Goal: Find specific page/section: Find specific page/section

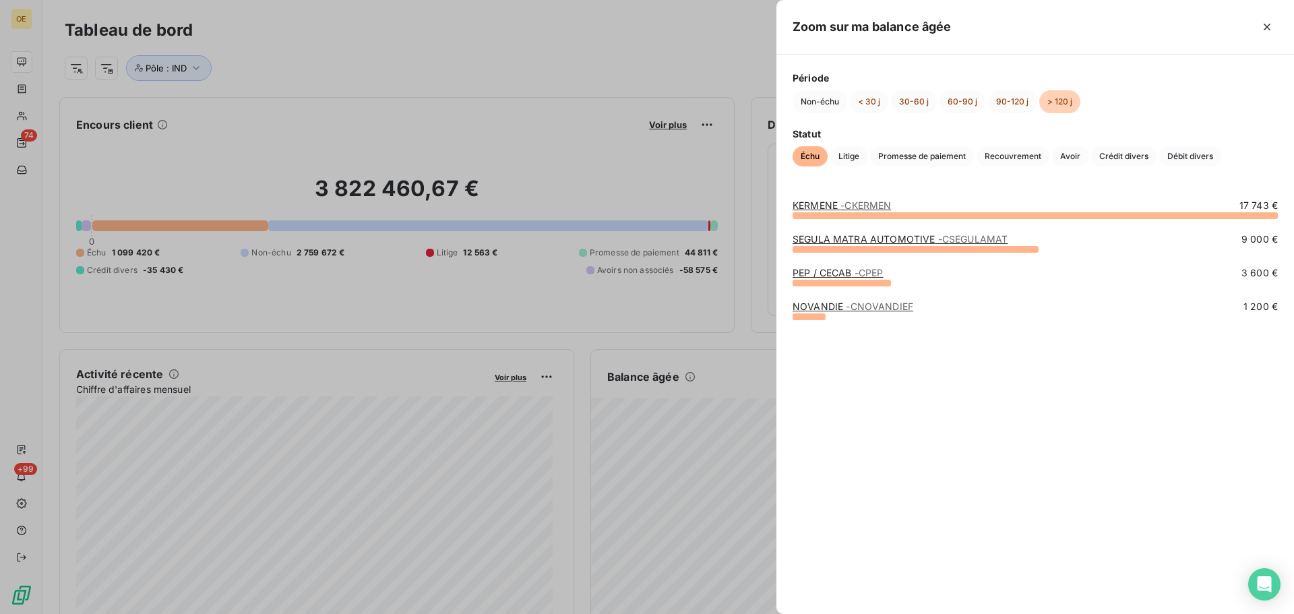
click at [859, 201] on span "- CKERMEN" at bounding box center [866, 205] width 51 height 11
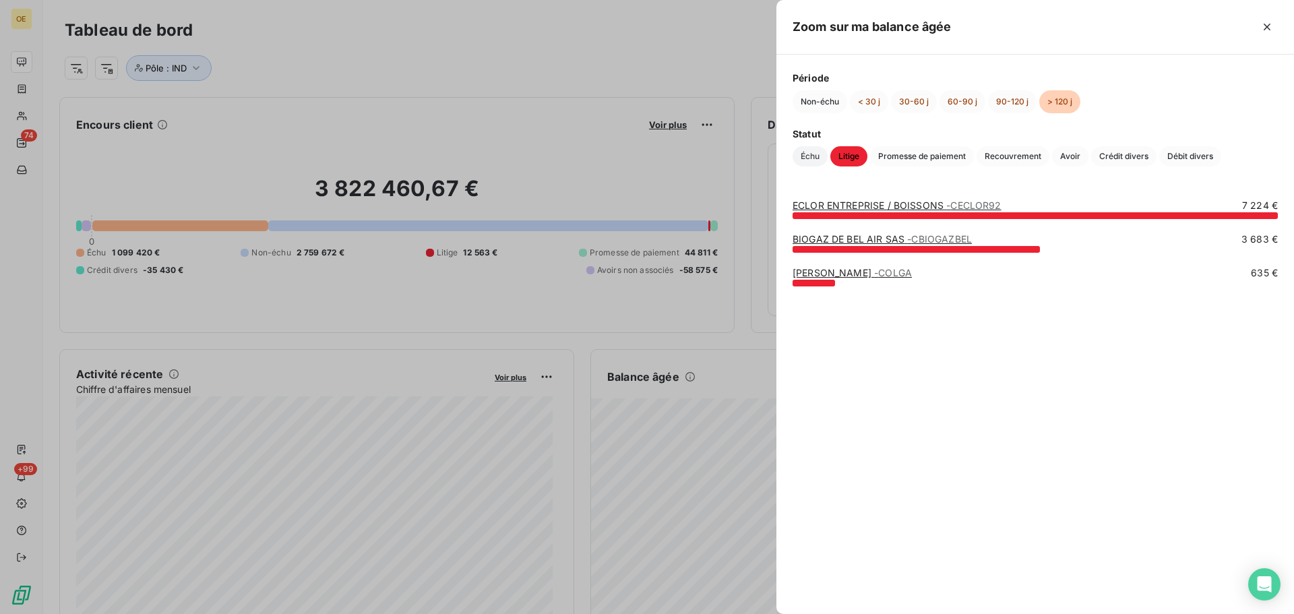
click at [808, 158] on span "Échu" at bounding box center [810, 156] width 35 height 20
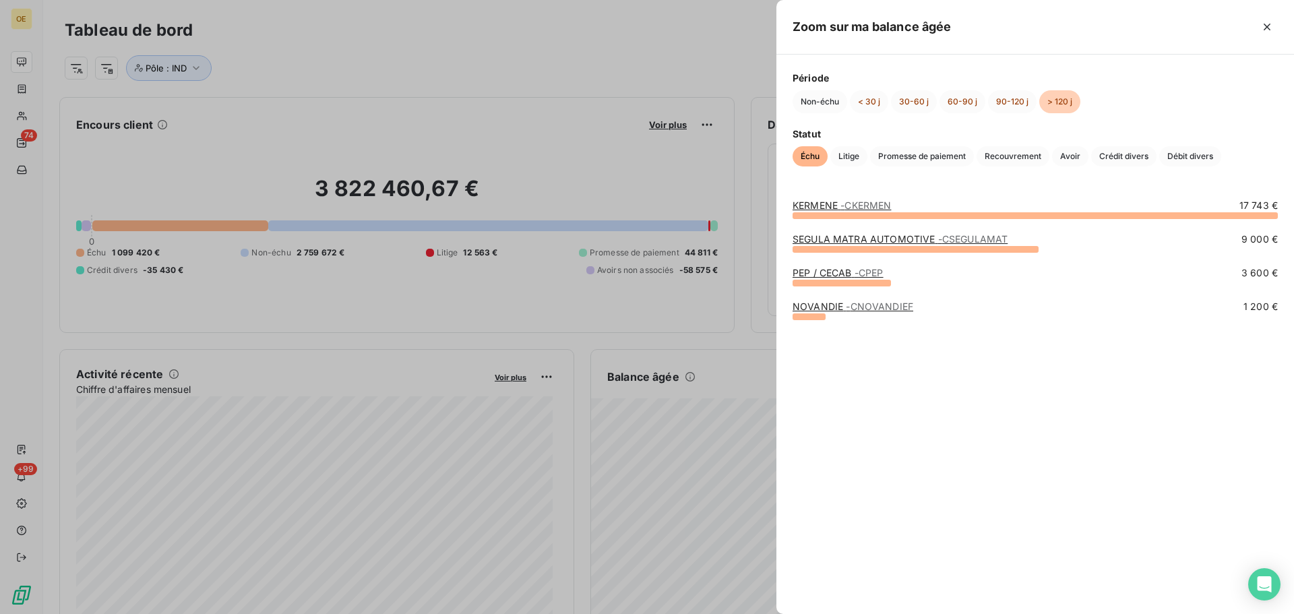
click at [835, 203] on link "KERMENE - CKERMEN" at bounding box center [842, 205] width 98 height 11
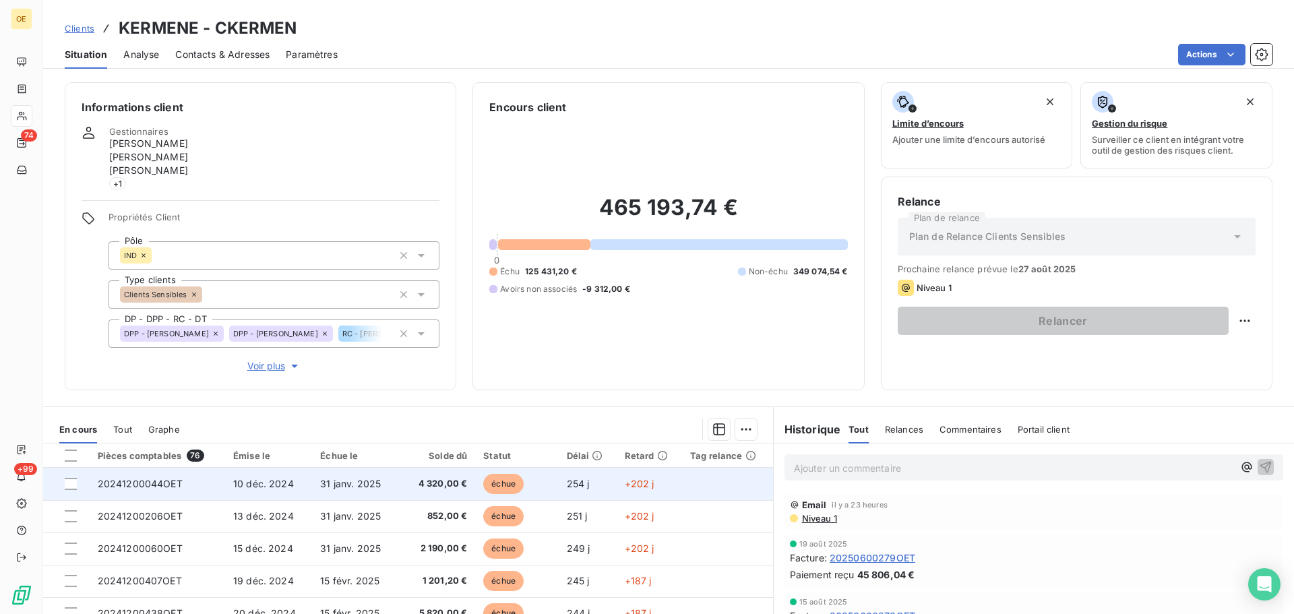
click at [312, 488] on td "31 janv. 2025" at bounding box center [354, 484] width 85 height 32
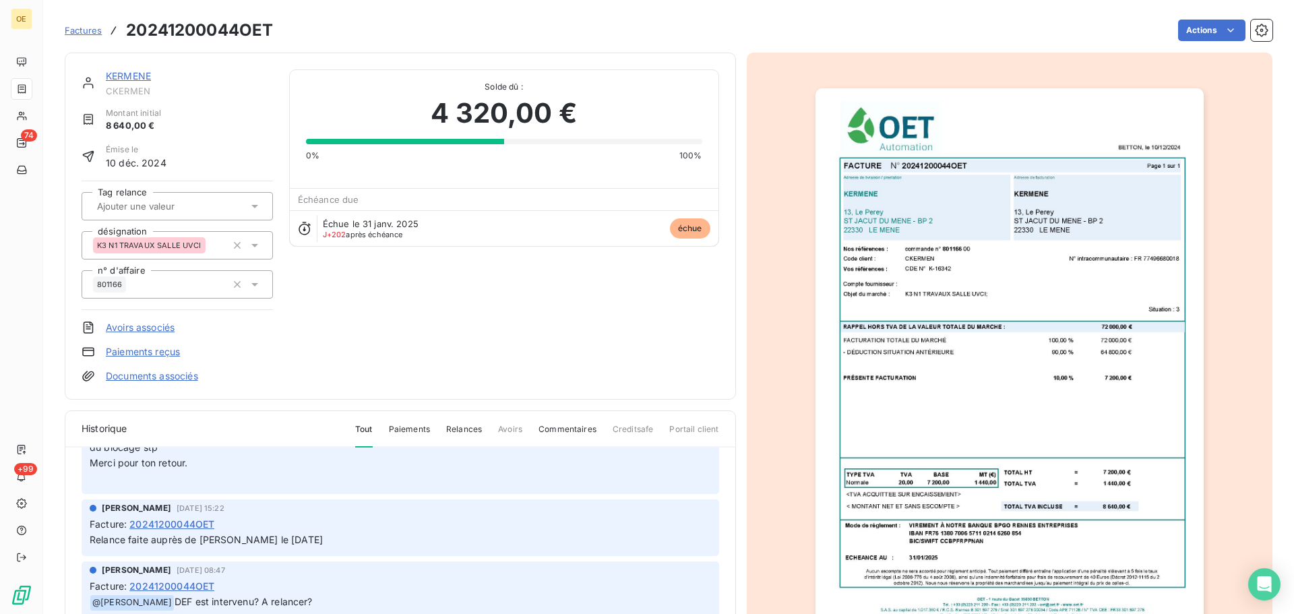
scroll to position [270, 0]
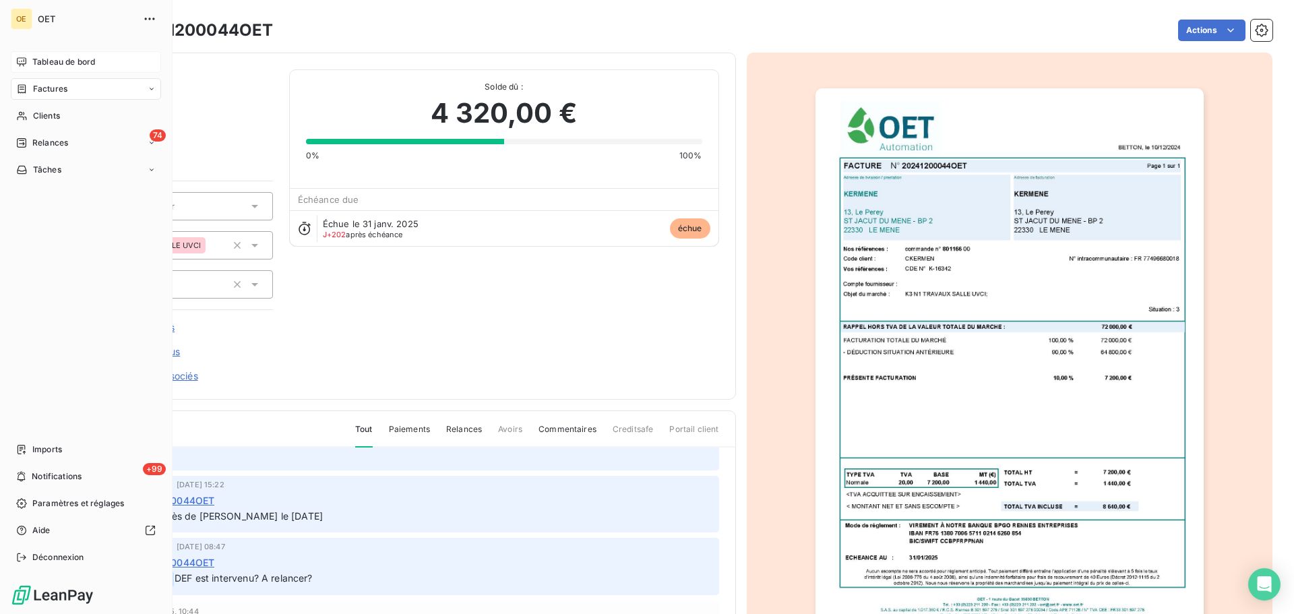
click at [53, 61] on span "Tableau de bord" at bounding box center [63, 62] width 63 height 12
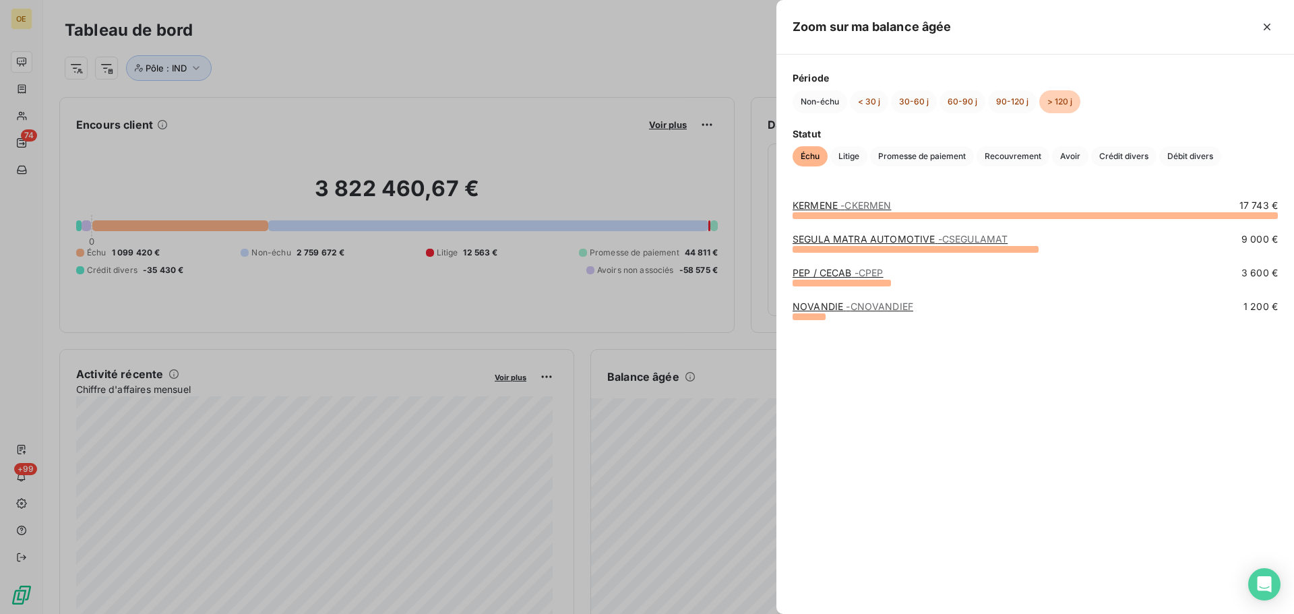
click at [692, 23] on div at bounding box center [647, 307] width 1294 height 614
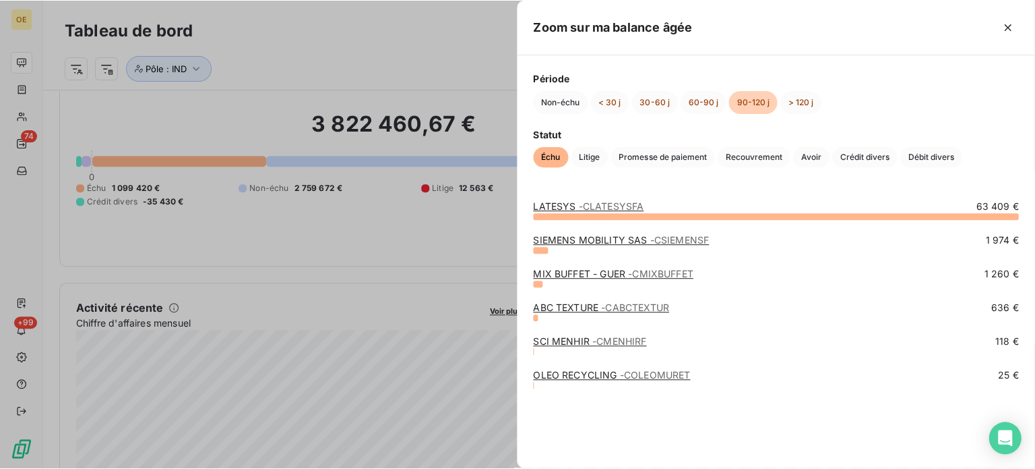
scroll to position [67, 0]
